Goal: Task Accomplishment & Management: Manage account settings

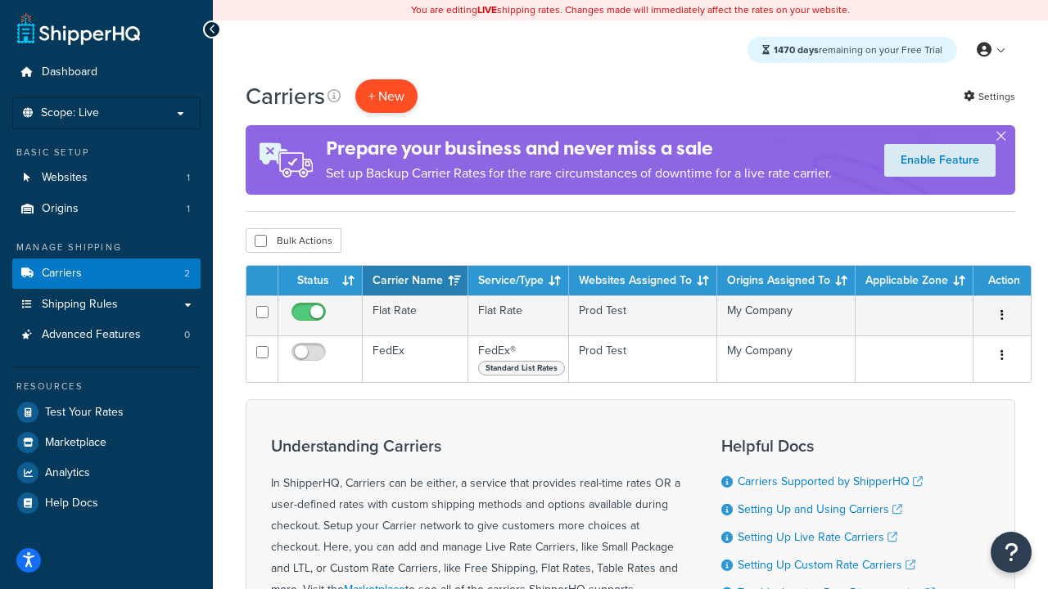
click at [386, 97] on button "+ New" at bounding box center [386, 96] width 62 height 34
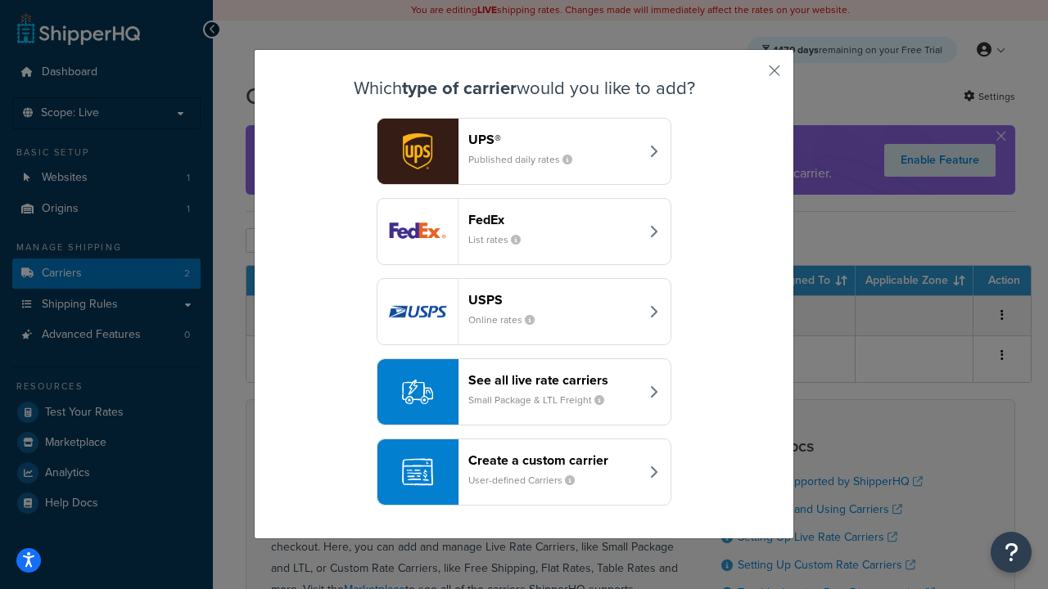
click at [524, 232] on div "FedEx List rates" at bounding box center [553, 231] width 171 height 39
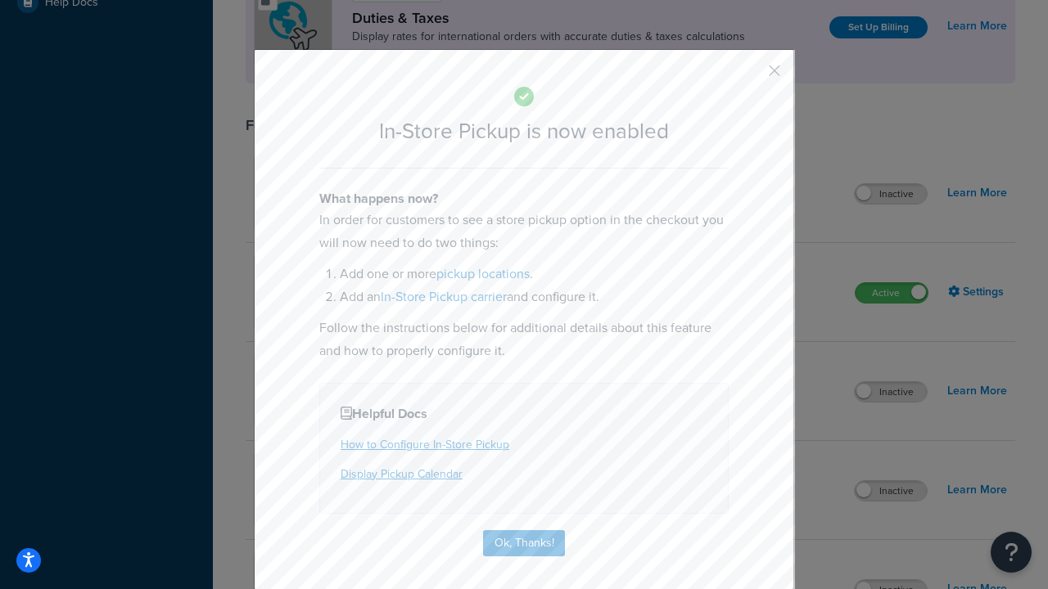
click at [750, 76] on button "button" at bounding box center [750, 76] width 4 height 4
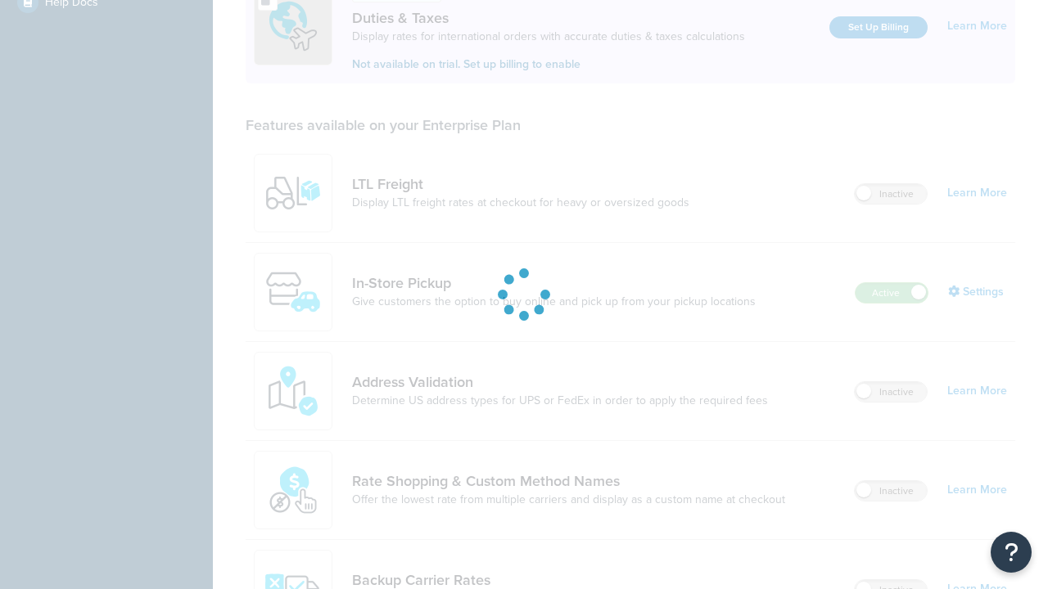
scroll to position [501, 0]
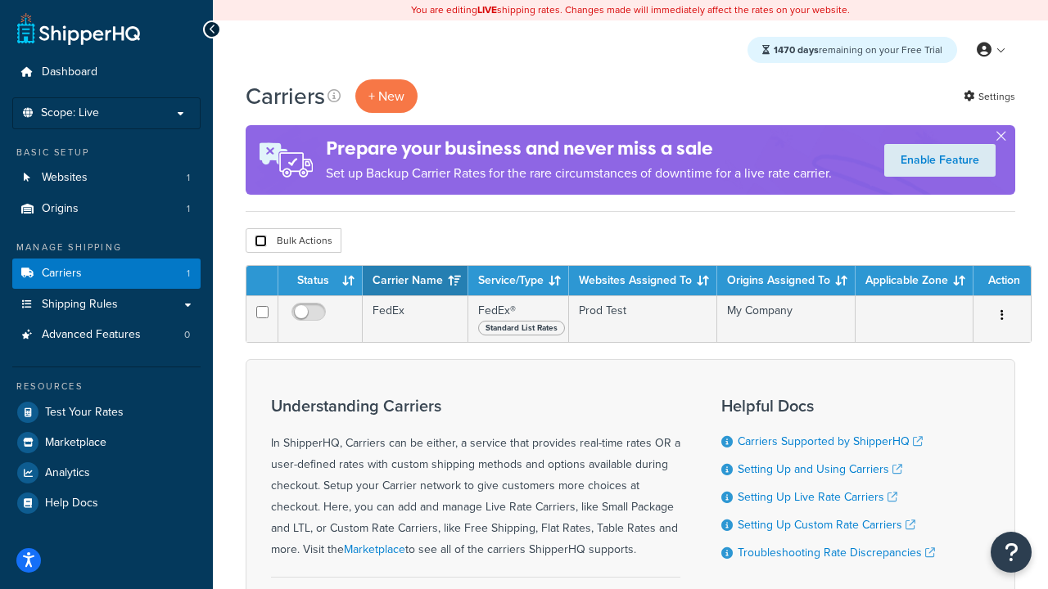
click at [260, 242] on input "checkbox" at bounding box center [261, 241] width 12 height 12
checkbox input "true"
click at [0, 0] on button "Delete" at bounding box center [0, 0] width 0 height 0
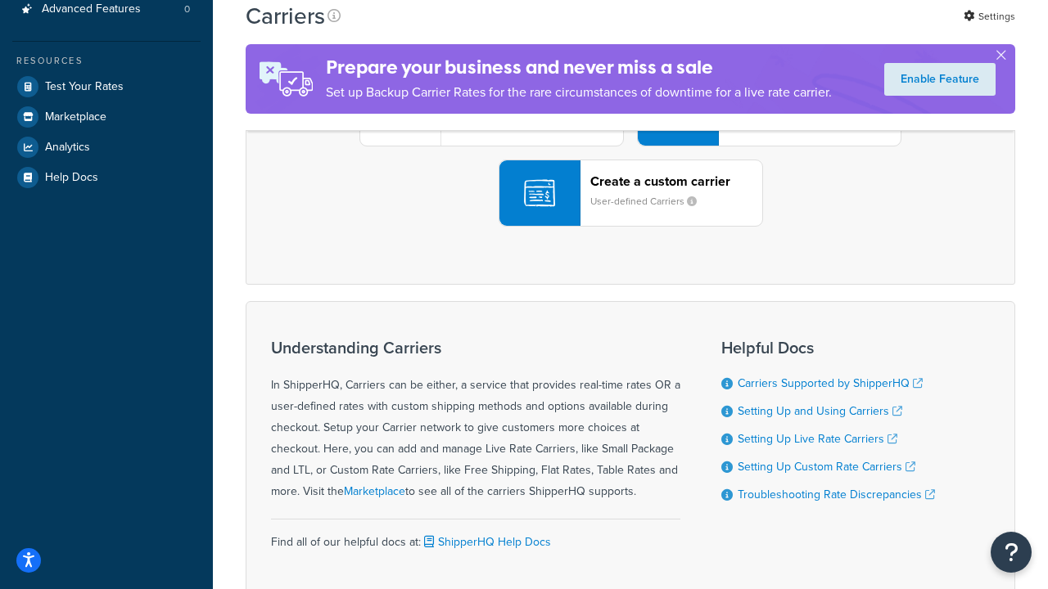
click at [630, 227] on div "UPS® Published daily rates FedEx List rates USPS Online rates See all live rate…" at bounding box center [630, 113] width 735 height 228
click at [814, 29] on header "FedEx" at bounding box center [814, 21] width 172 height 16
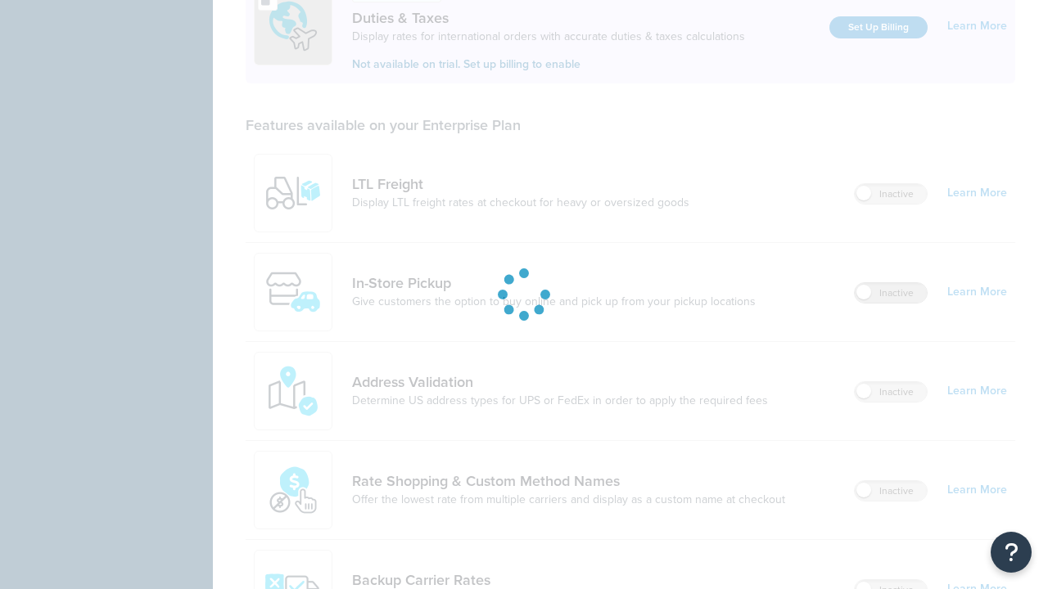
click at [891, 283] on label "Inactive" at bounding box center [891, 293] width 72 height 20
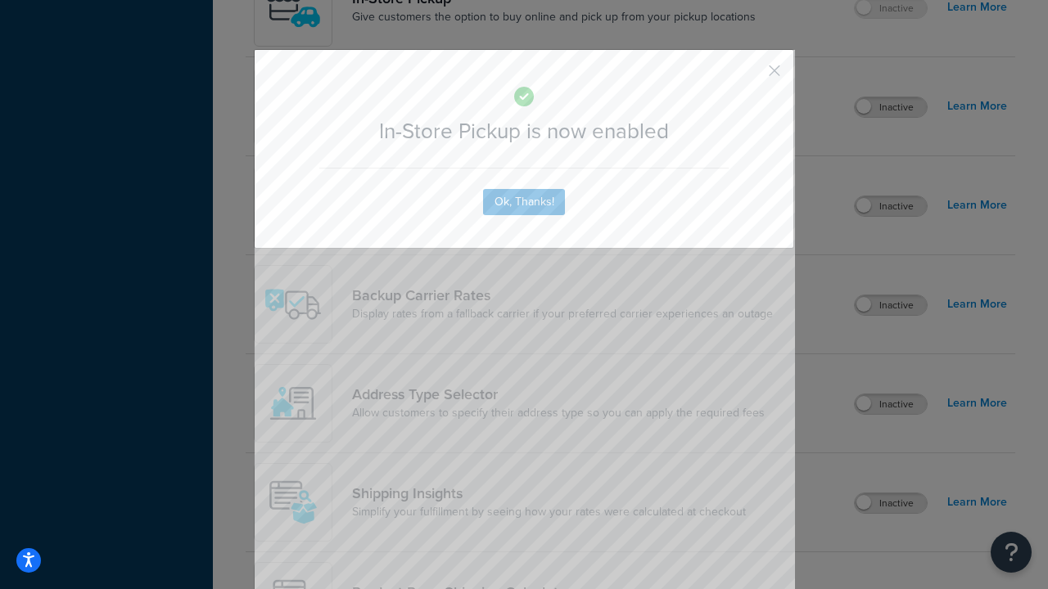
click at [750, 76] on button "button" at bounding box center [750, 76] width 4 height 4
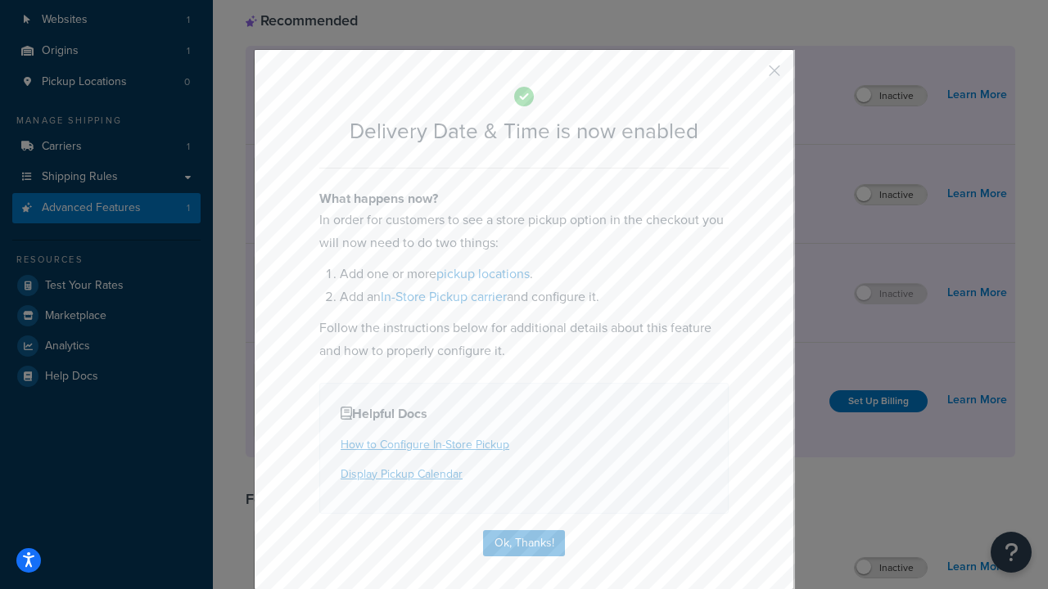
click at [750, 76] on button "button" at bounding box center [750, 76] width 4 height 4
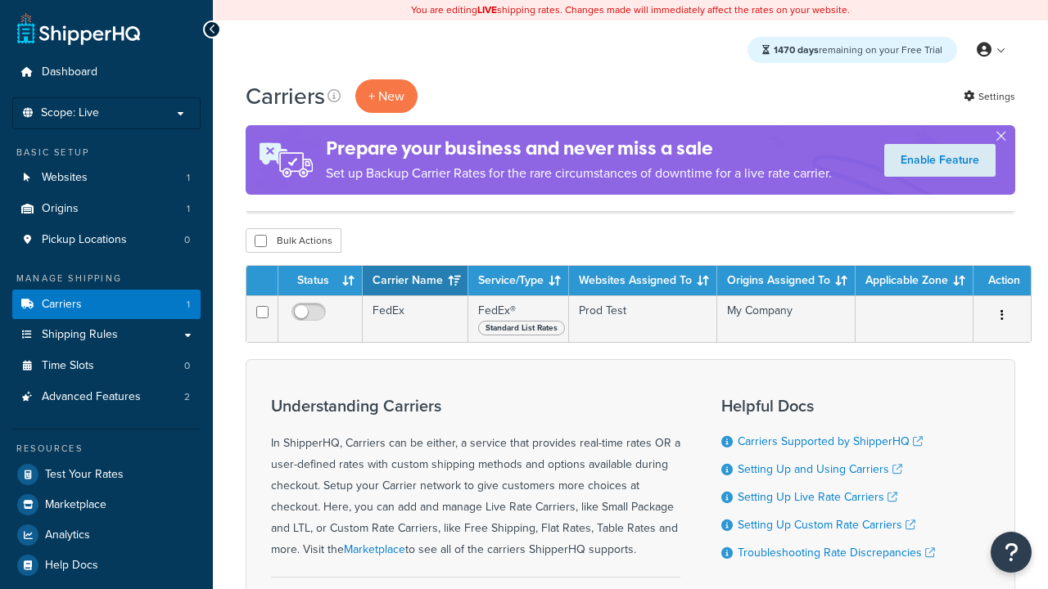
scroll to position [80, 0]
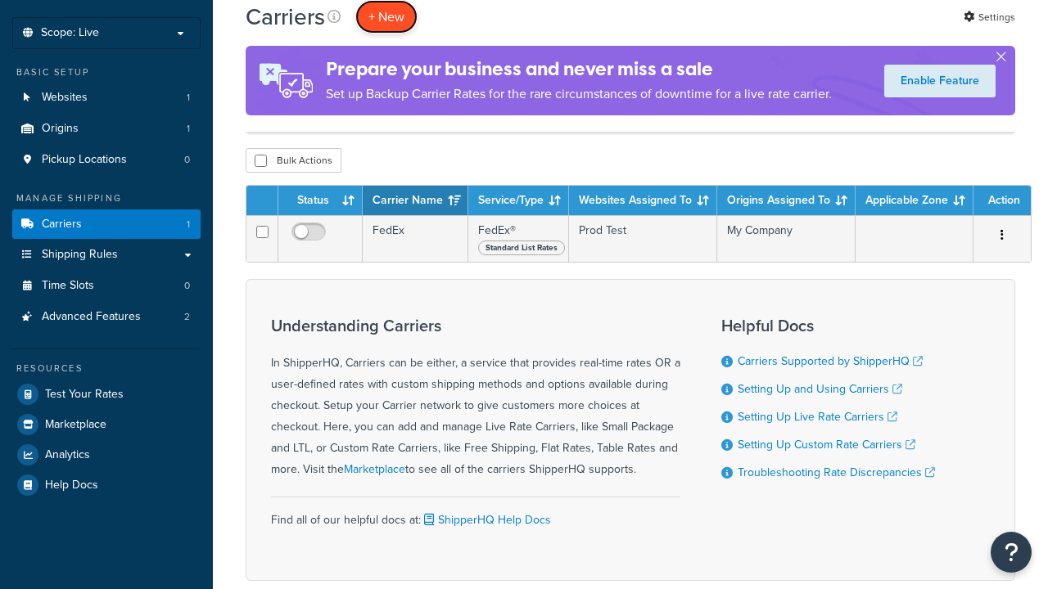
click at [386, 16] on button "+ New" at bounding box center [386, 17] width 62 height 34
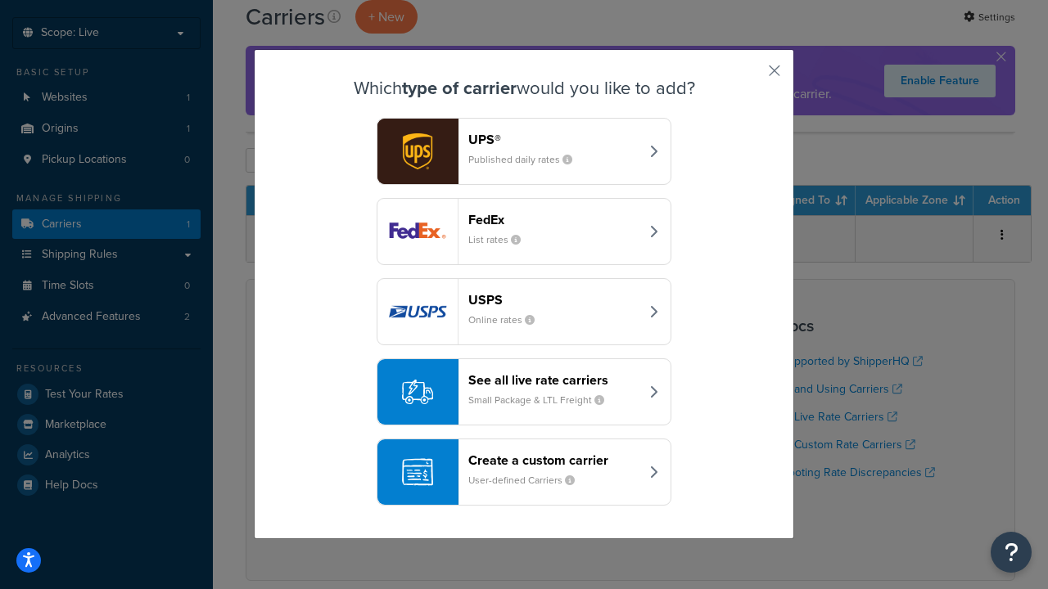
click at [524, 473] on div "Create a custom carrier User-defined Carriers" at bounding box center [553, 472] width 171 height 39
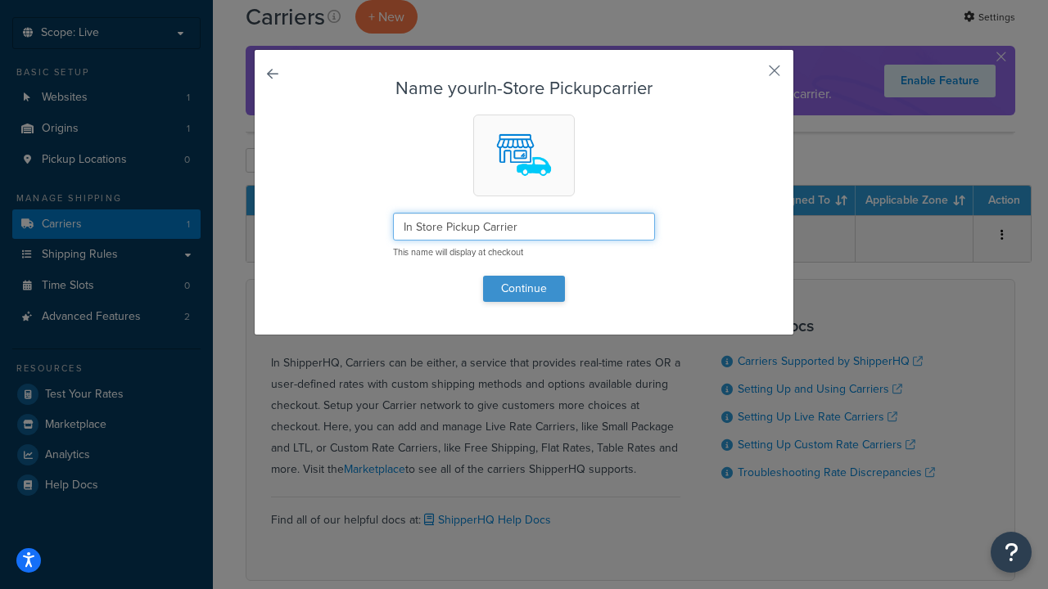
type input "In Store Pickup Carrier"
click at [524, 288] on button "Continue" at bounding box center [524, 289] width 82 height 26
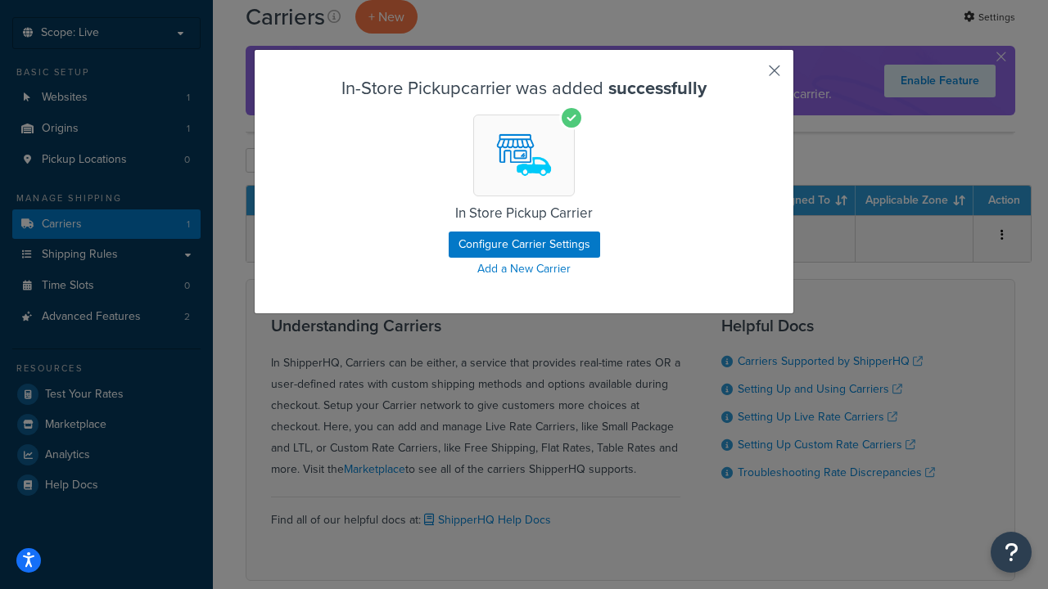
click at [750, 76] on button "button" at bounding box center [750, 76] width 4 height 4
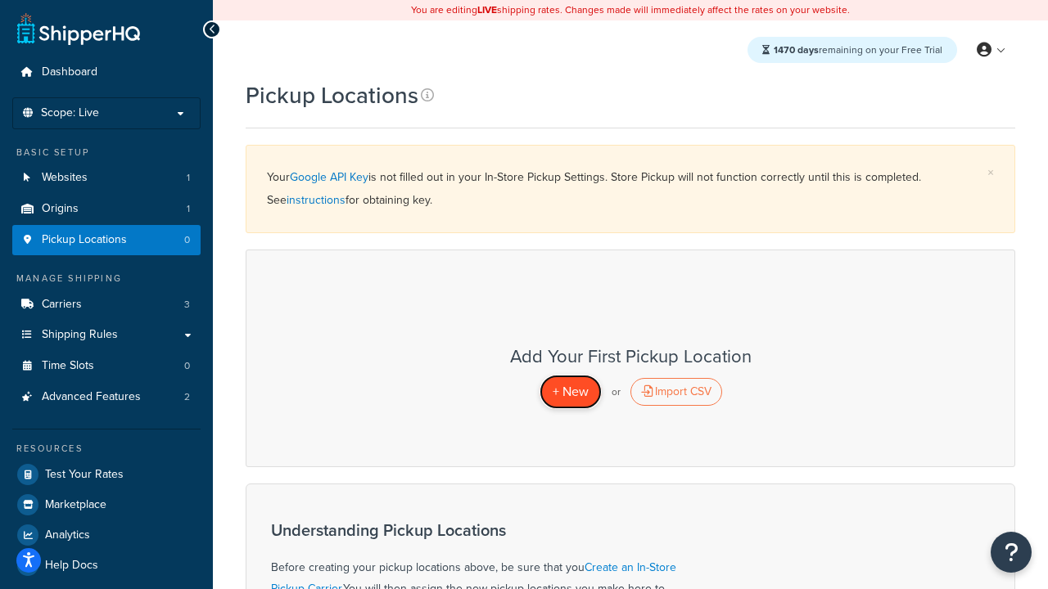
click at [570, 392] on span "+ New" at bounding box center [571, 391] width 36 height 19
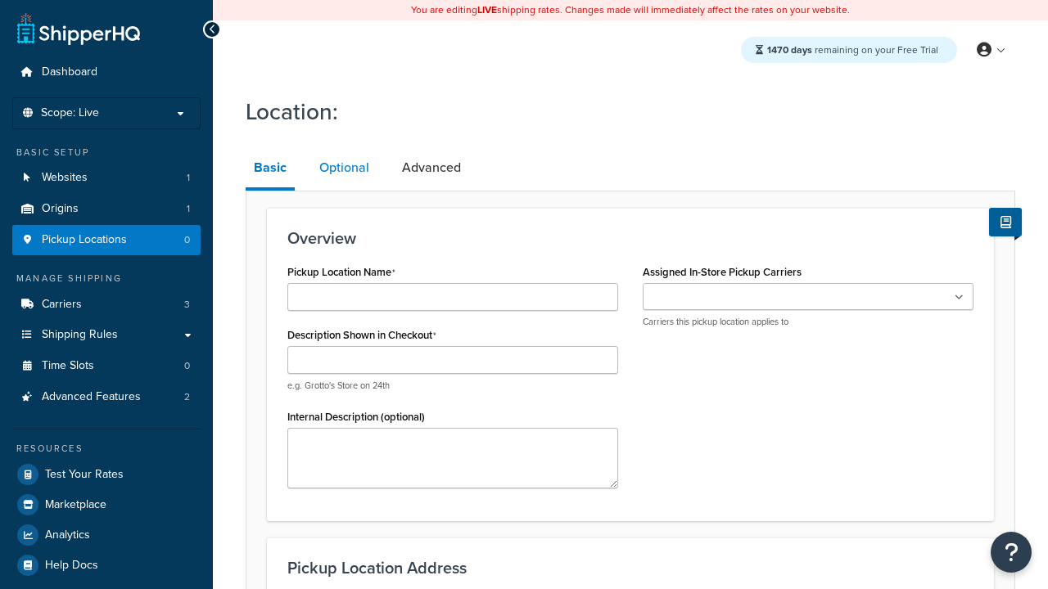
click at [343, 169] on link "Optional" at bounding box center [344, 167] width 66 height 39
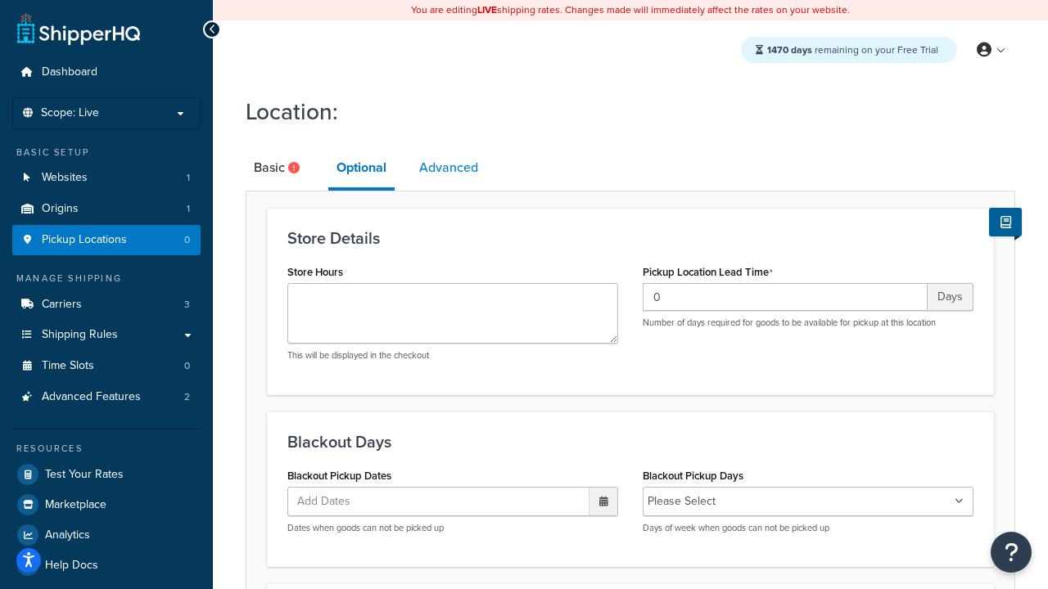
click at [449, 169] on link "Advanced" at bounding box center [448, 167] width 75 height 39
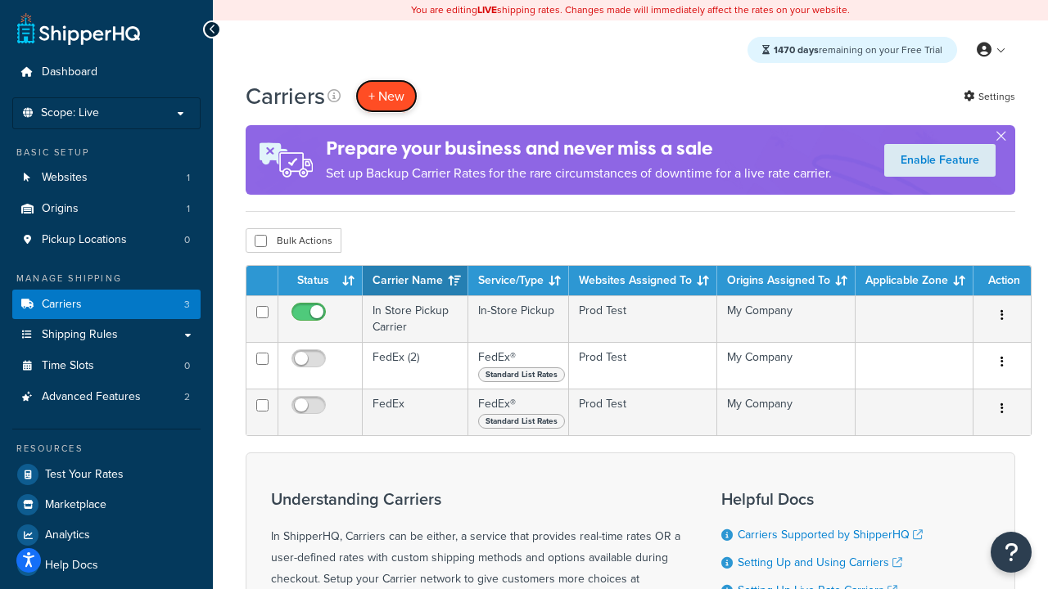
click at [386, 97] on button "+ New" at bounding box center [386, 96] width 62 height 34
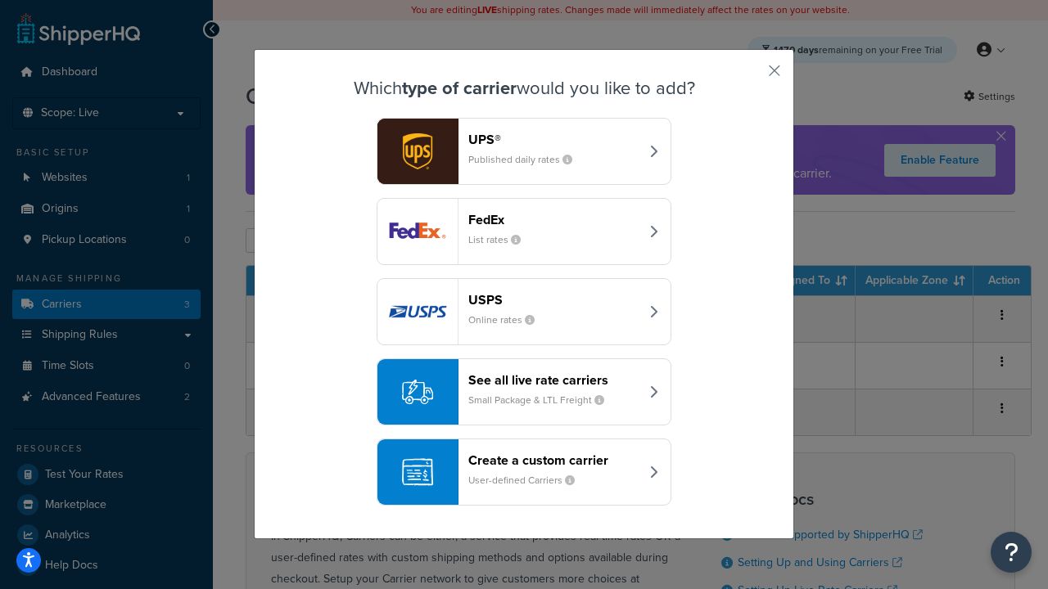
click at [524, 473] on div "Create a custom carrier User-defined Carriers" at bounding box center [553, 472] width 171 height 39
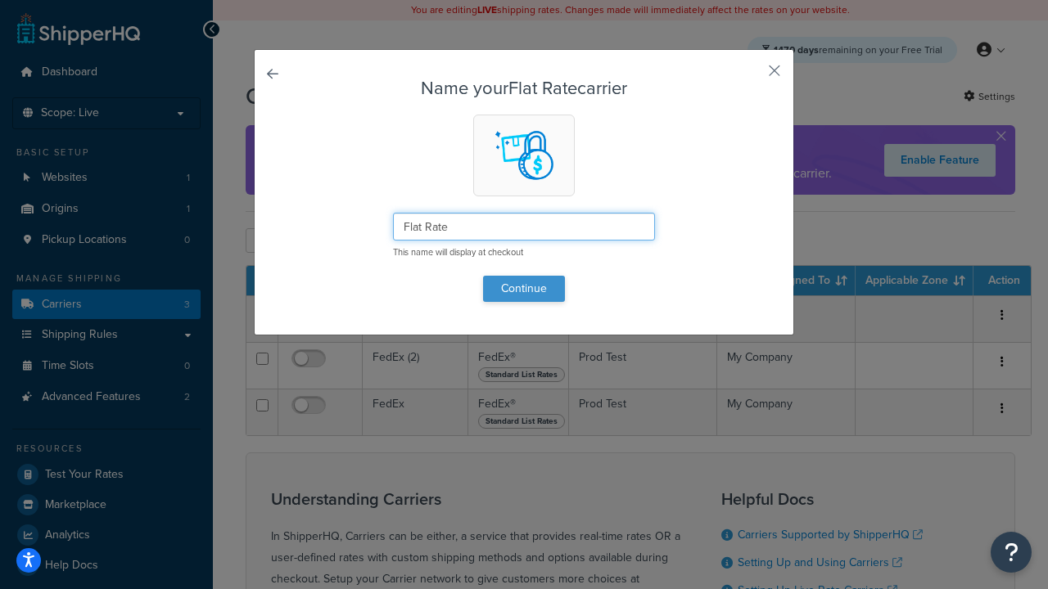
type input "Flat Rate"
click at [524, 288] on button "Continue" at bounding box center [524, 289] width 82 height 26
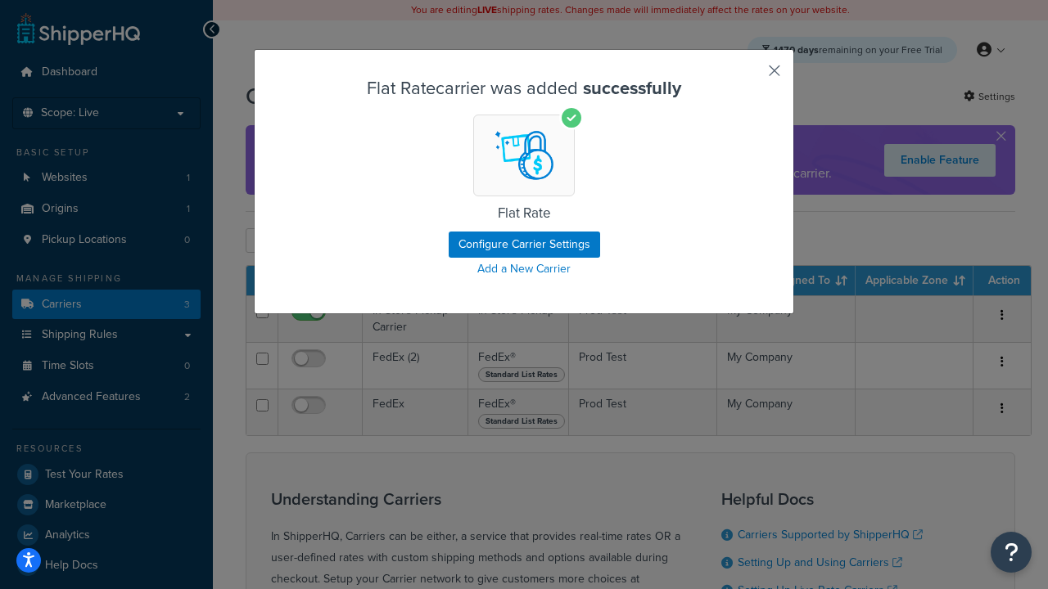
click at [750, 76] on button "button" at bounding box center [750, 76] width 4 height 4
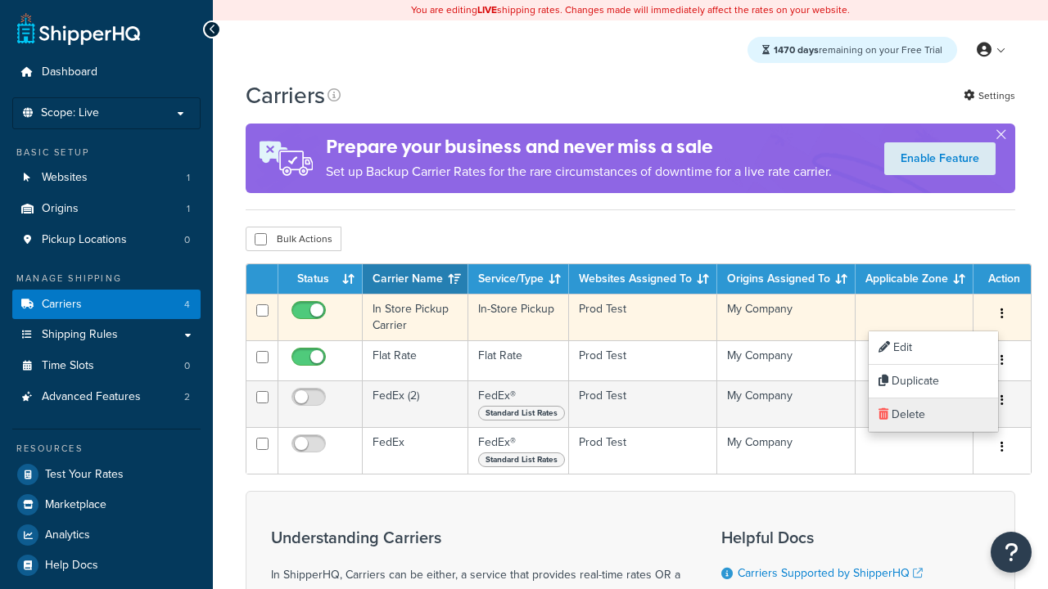
click at [932, 415] on link "Delete" at bounding box center [932, 416] width 129 height 34
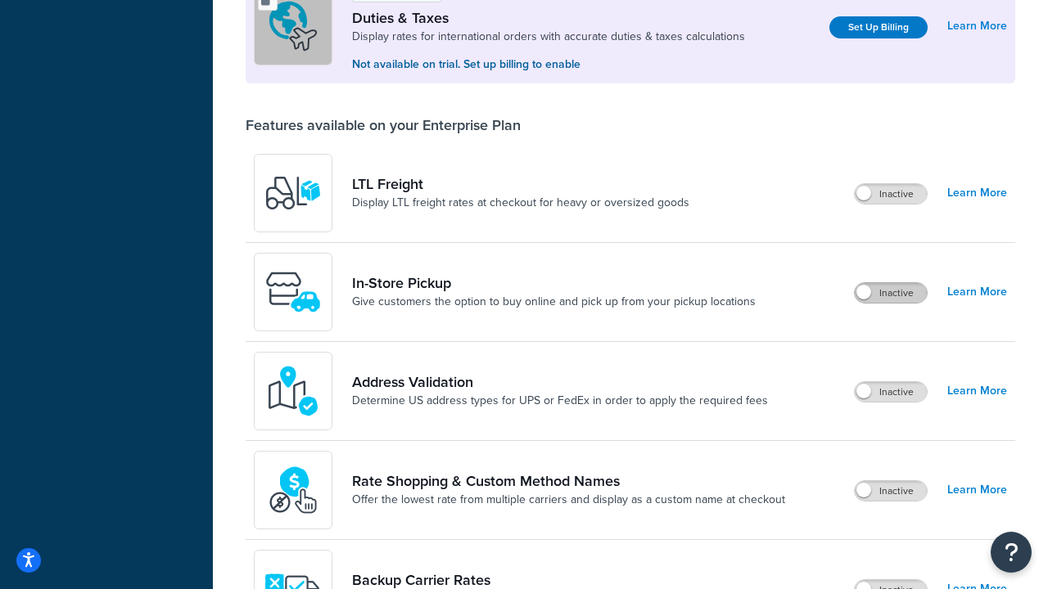
scroll to position [501, 0]
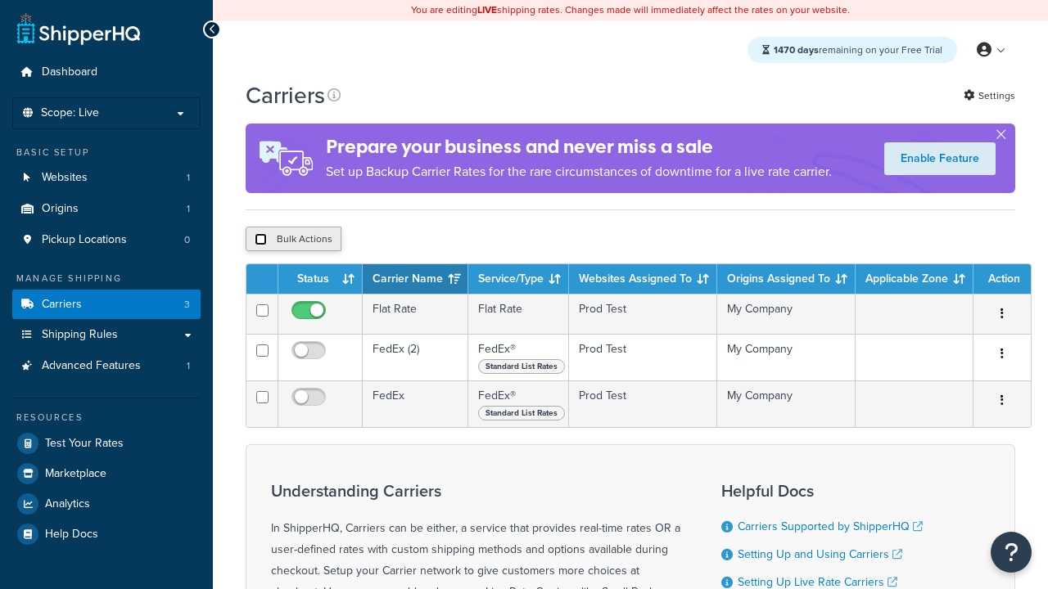
click at [260, 241] on input "checkbox" at bounding box center [261, 239] width 12 height 12
checkbox input "true"
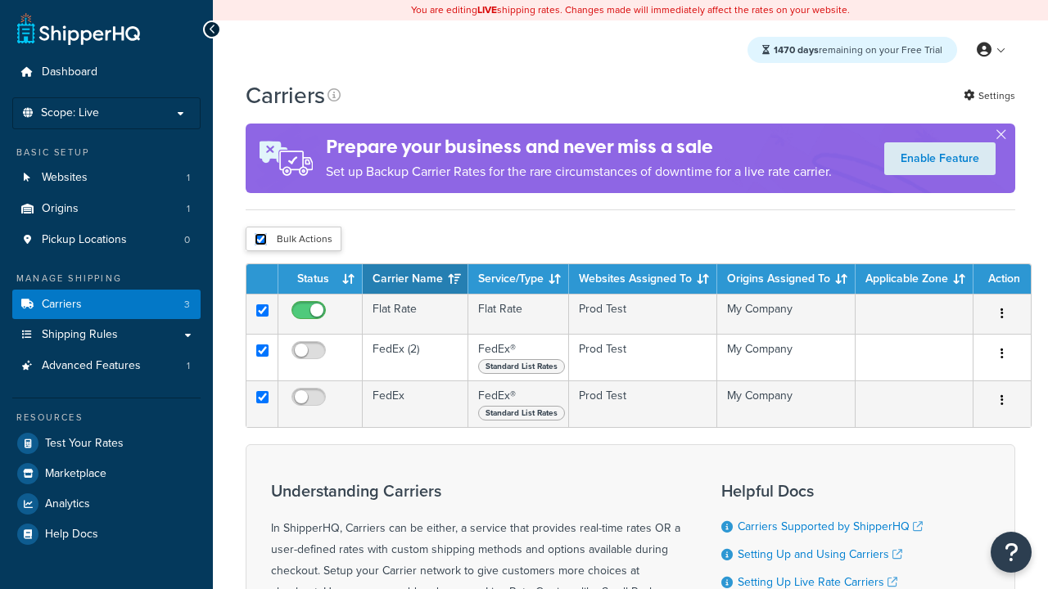
click at [0, 0] on button "Delete" at bounding box center [0, 0] width 0 height 0
